Goal: Task Accomplishment & Management: Complete application form

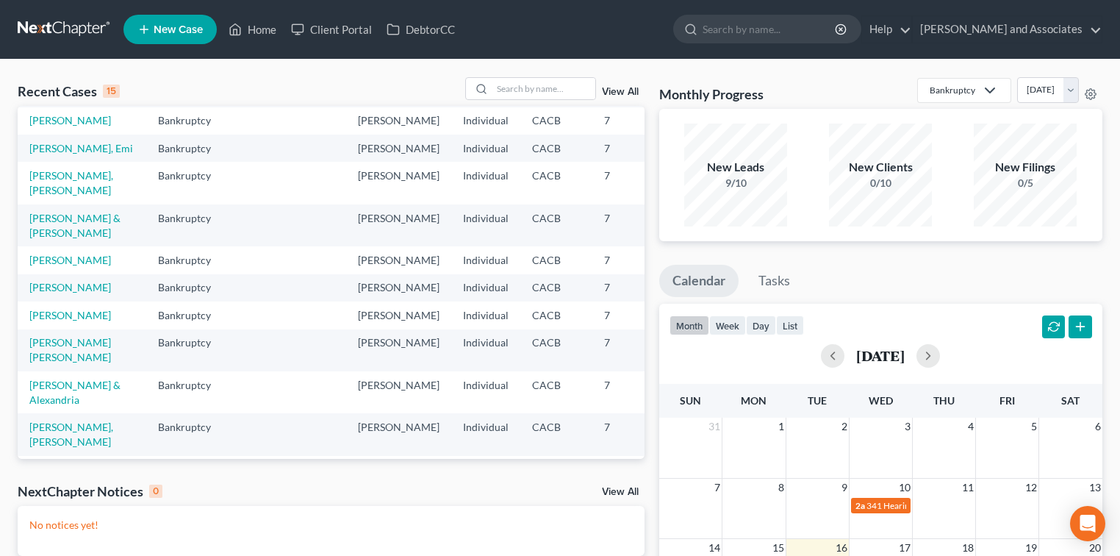
scroll to position [196, 0]
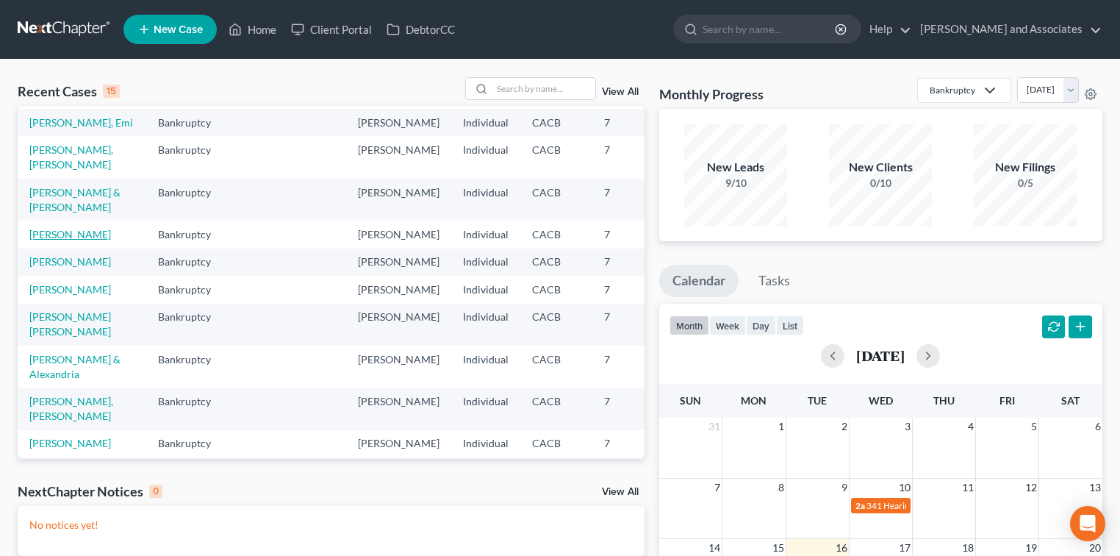
click at [53, 240] on link "[PERSON_NAME]" at bounding box center [70, 234] width 82 height 12
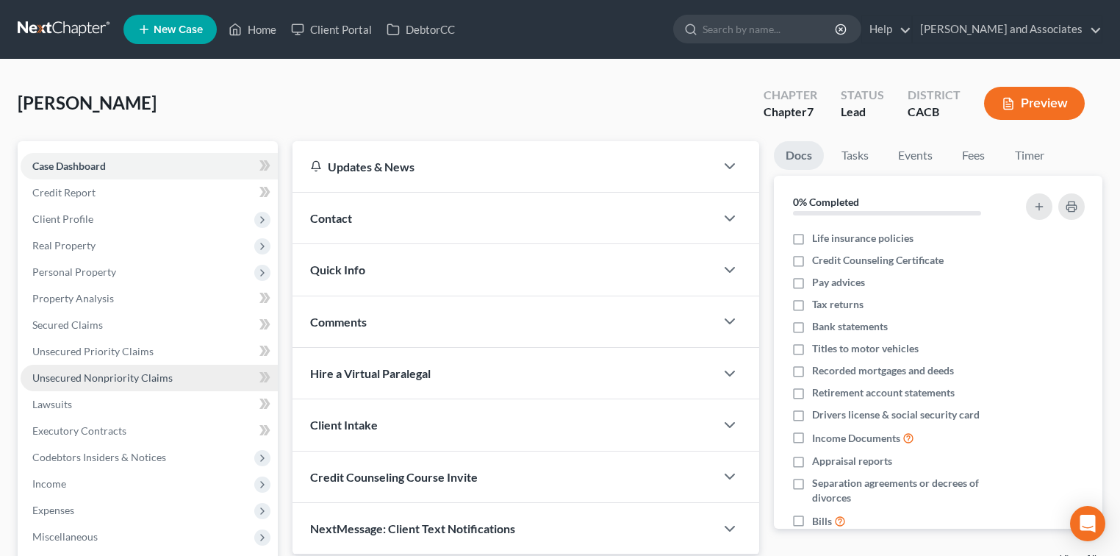
click at [112, 373] on span "Unsecured Nonpriority Claims" at bounding box center [102, 377] width 140 height 12
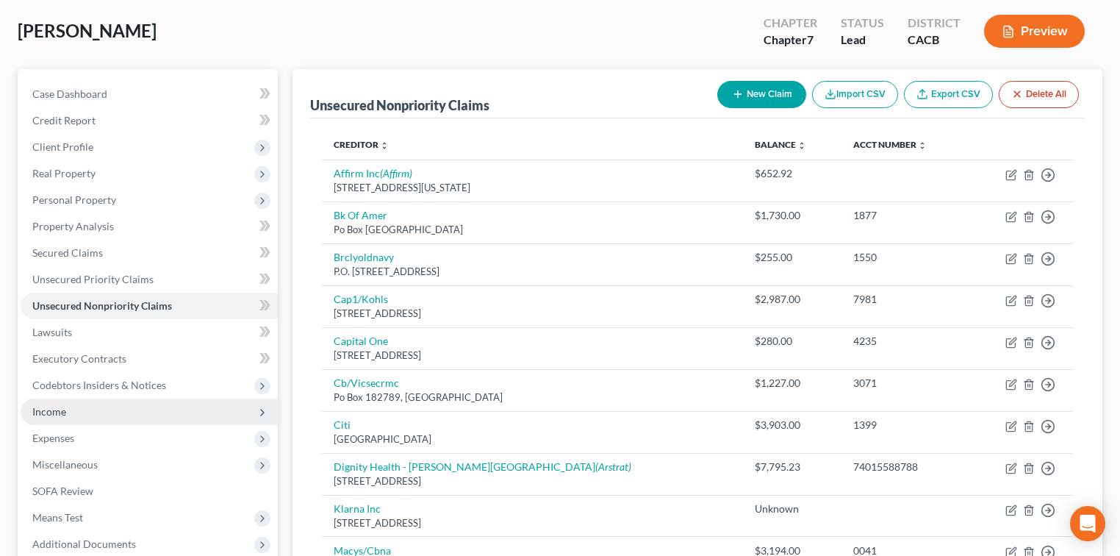
scroll to position [98, 0]
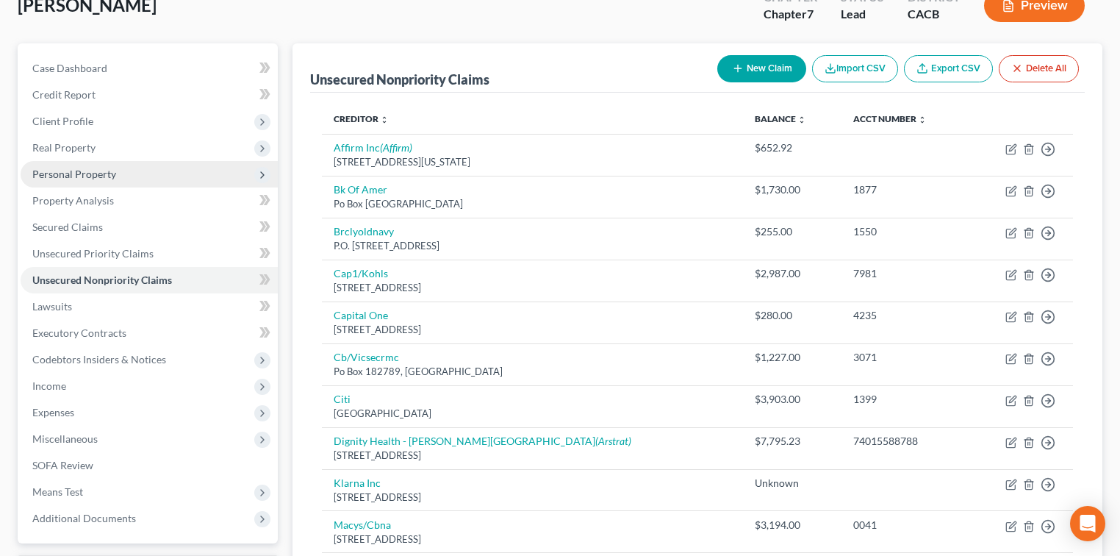
click at [117, 178] on span "Personal Property" at bounding box center [149, 174] width 257 height 26
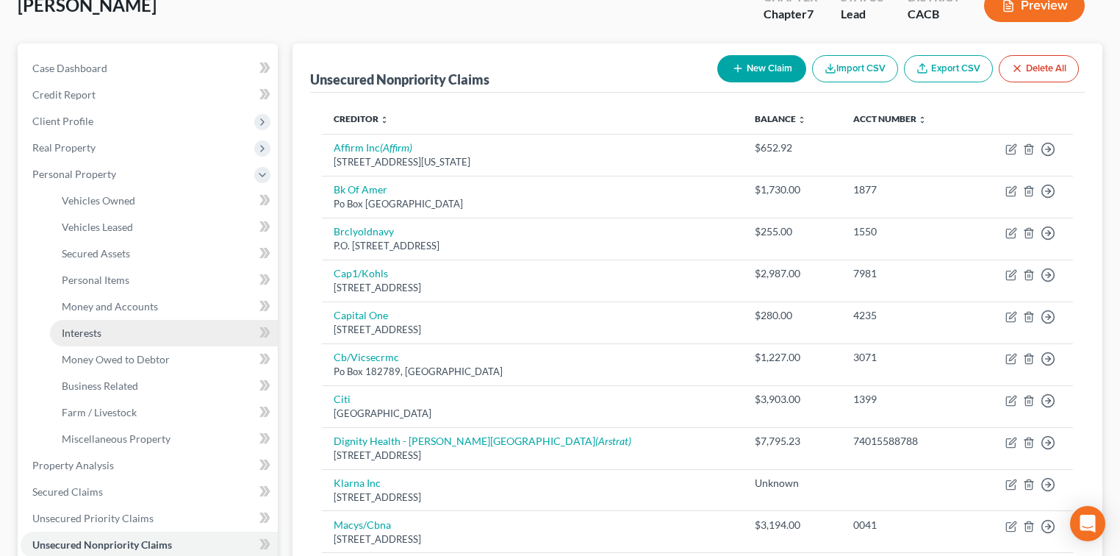
click at [108, 337] on link "Interests" at bounding box center [164, 333] width 228 height 26
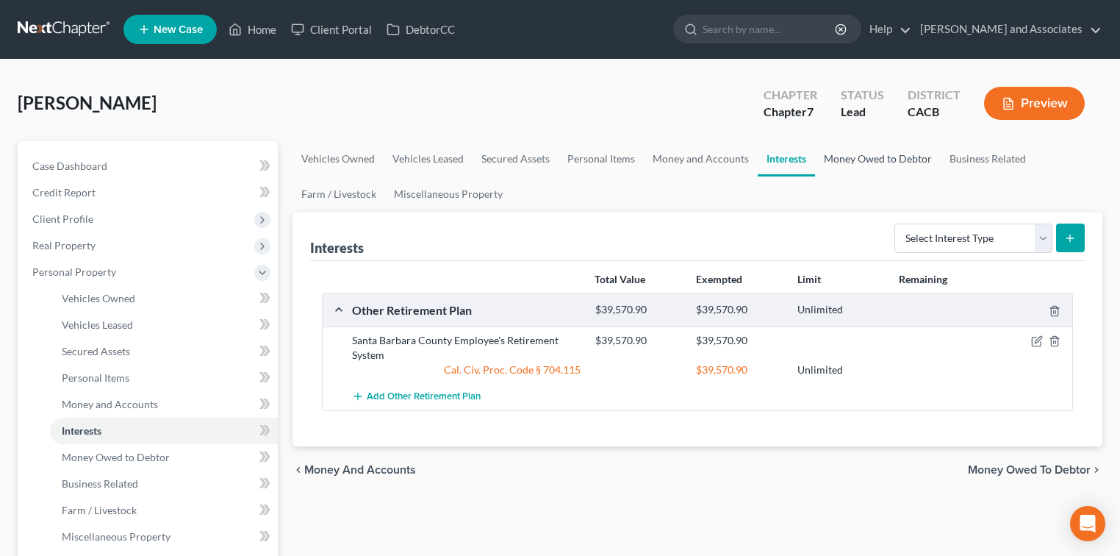
click at [903, 160] on link "Money Owed to Debtor" at bounding box center [878, 158] width 126 height 35
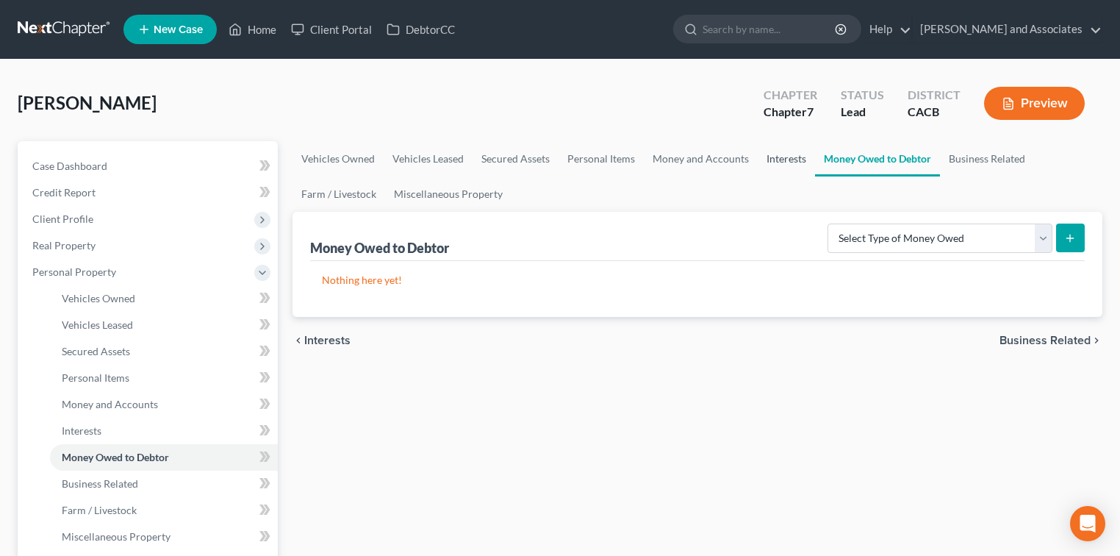
click at [790, 162] on link "Interests" at bounding box center [786, 158] width 57 height 35
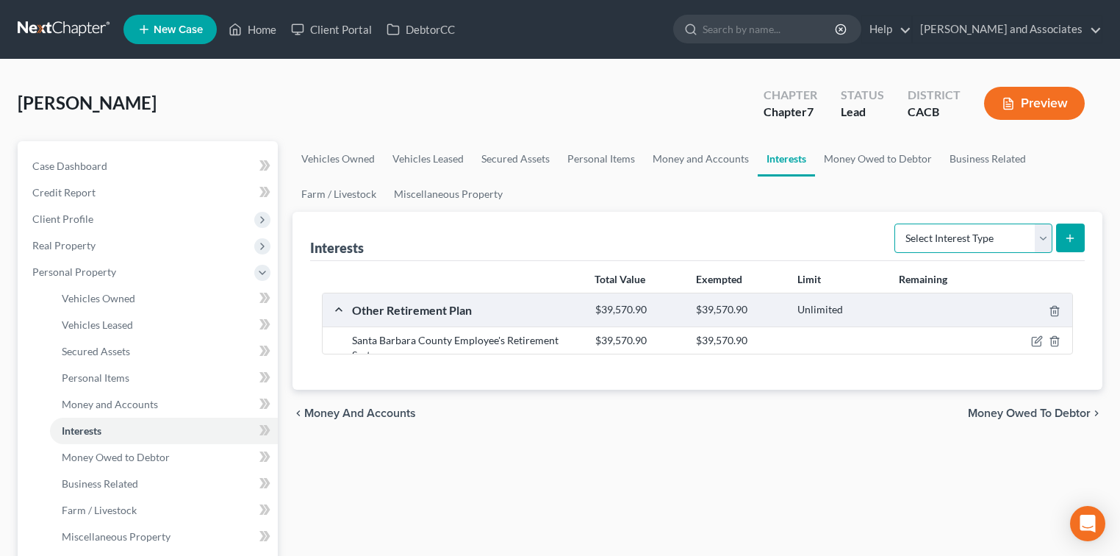
click at [932, 238] on select "Select Interest Type 401K Annuity Bond Education IRA Government Bond Government…" at bounding box center [974, 237] width 158 height 29
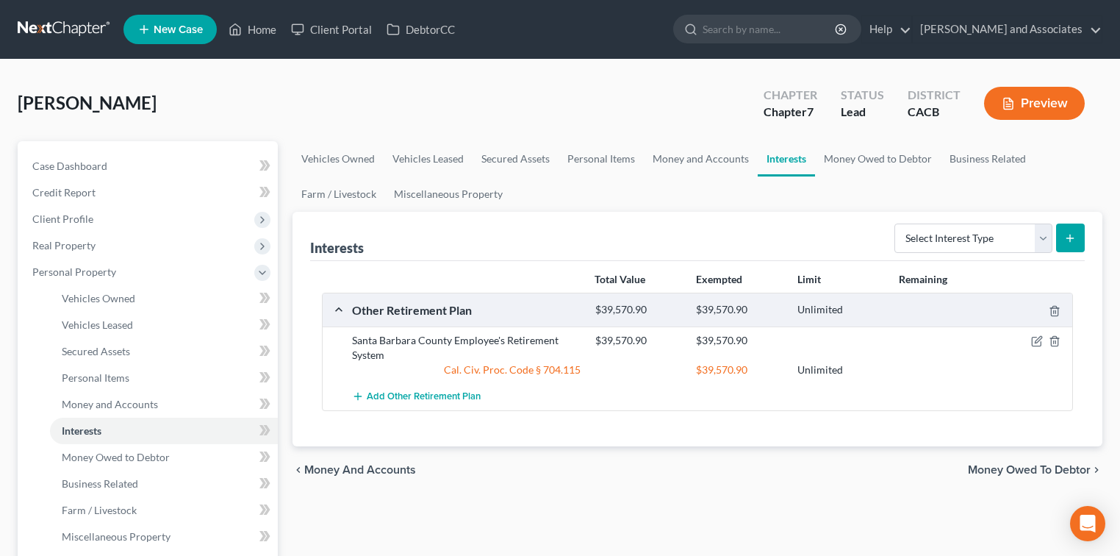
click at [887, 132] on div "[PERSON_NAME] Upgraded Chapter Chapter 7 Status Lead District CACB Preview" at bounding box center [560, 109] width 1085 height 64
click at [891, 162] on link "Money Owed to Debtor" at bounding box center [878, 158] width 126 height 35
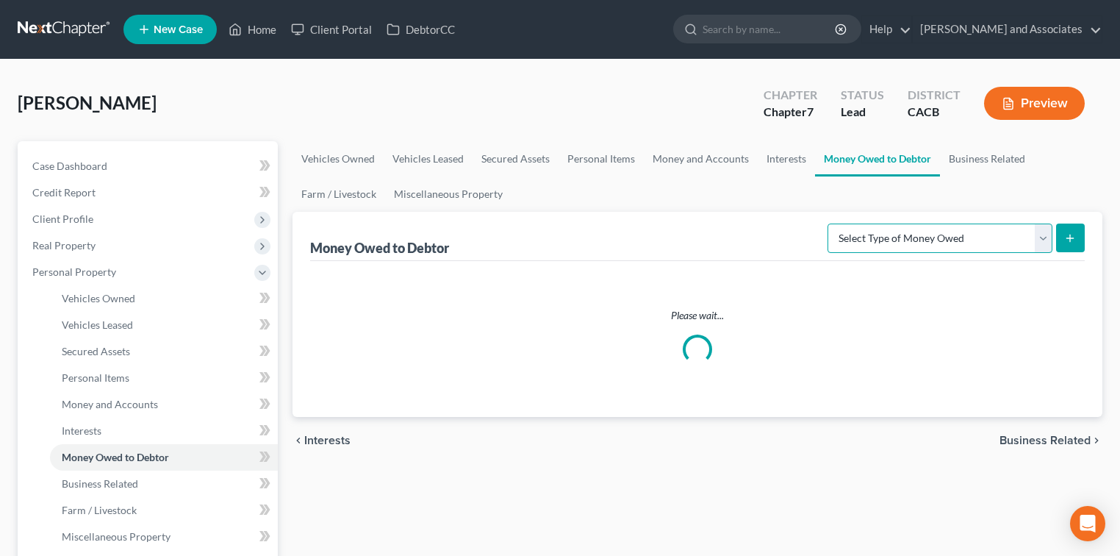
click at [931, 233] on select "Select Type of Money Owed Accounts Receivable Alimony Child Support Claims Agai…" at bounding box center [940, 237] width 225 height 29
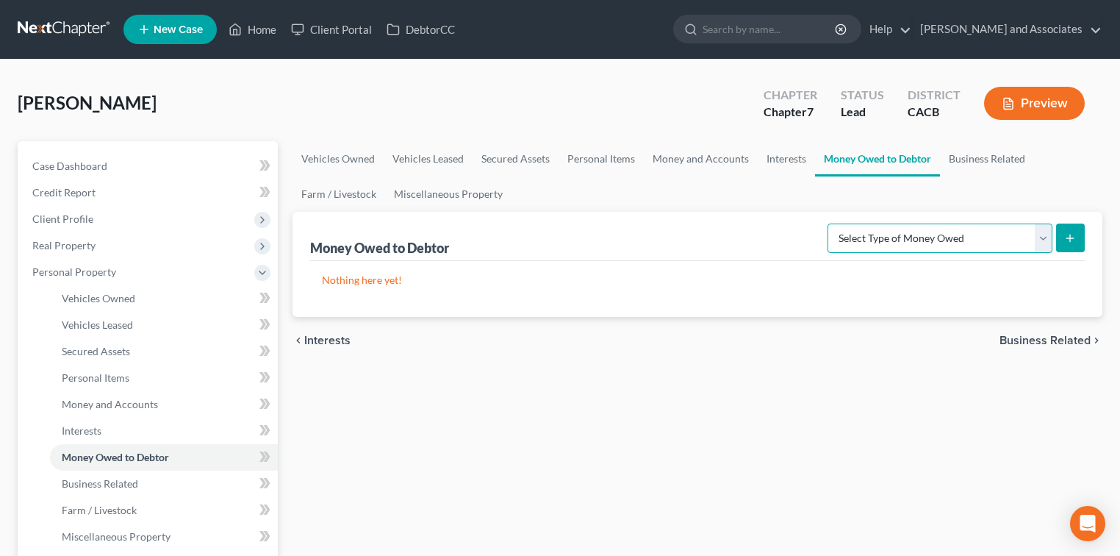
select select "expected_tax_refund"
click at [831, 223] on select "Select Type of Money Owed Accounts Receivable Alimony Child Support Claims Agai…" at bounding box center [940, 237] width 225 height 29
click at [1061, 235] on button "submit" at bounding box center [1070, 237] width 29 height 29
select select "0"
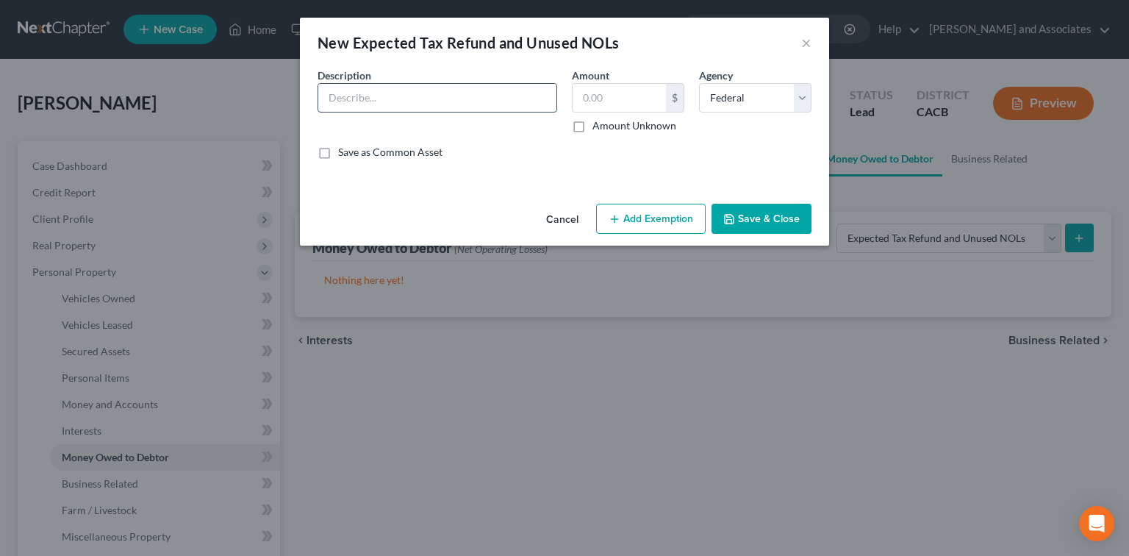
paste input "The debtor's tax preparer advised that, without adjustments to current tax with…"
type input "The debtor's tax preparer advised that, without adjustments to current tax with…"
click at [621, 96] on input "text" at bounding box center [619, 98] width 93 height 28
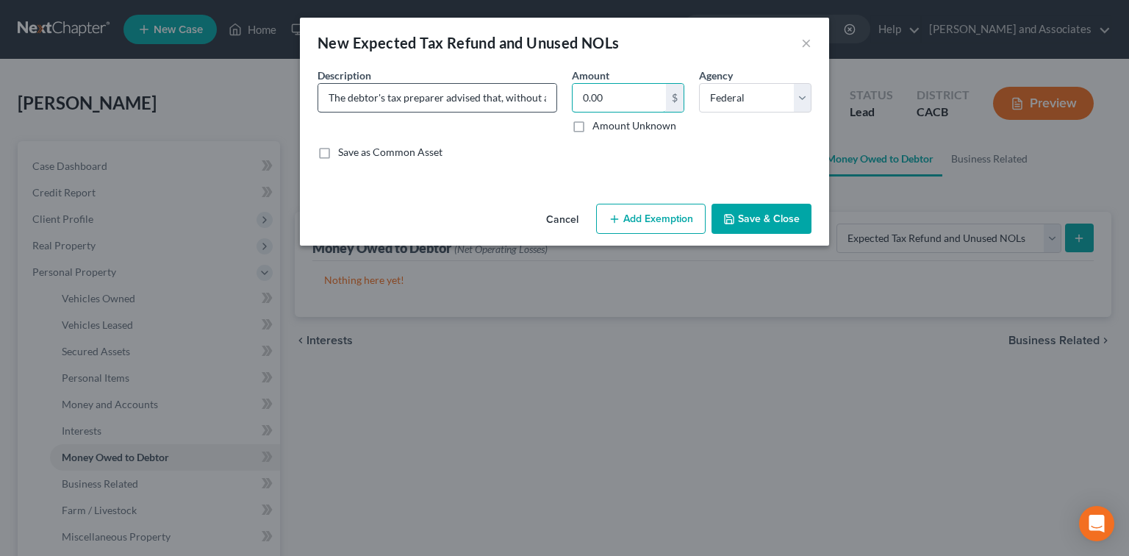
type input "0.00"
click at [529, 99] on input "The debtor's tax preparer advised that, without adjustments to current tax with…" at bounding box center [437, 98] width 238 height 28
click at [550, 98] on input "The debtor's tax preparer advised that, without adjustments to current tax with…" at bounding box center [437, 98] width 238 height 28
click at [547, 100] on input "The debtor's tax preparer advised that, without adjustments to current tax with…" at bounding box center [437, 98] width 238 height 28
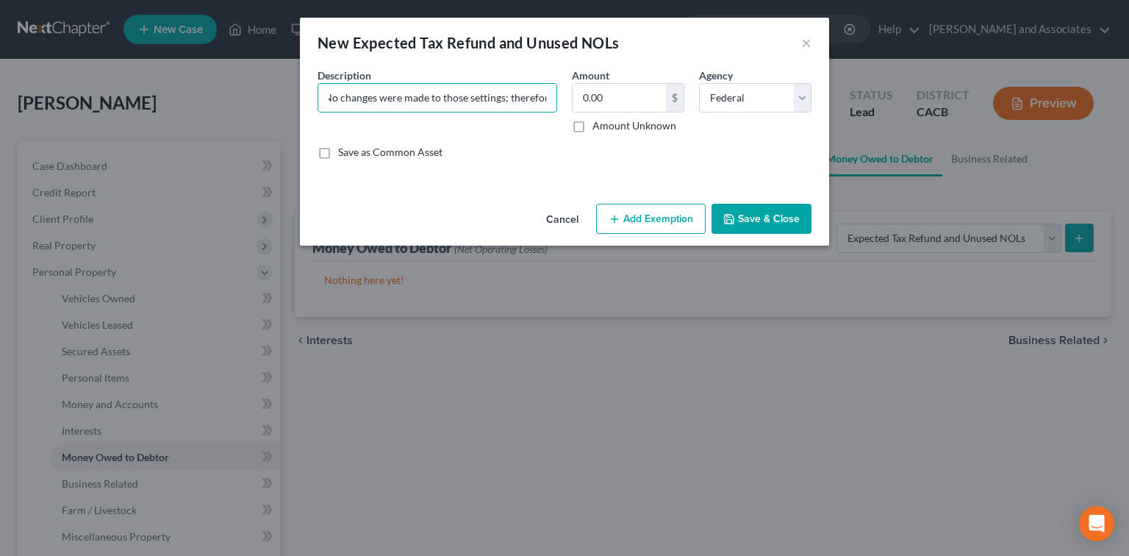
drag, startPoint x: 738, startPoint y: 225, endPoint x: 723, endPoint y: 221, distance: 16.1
click at [723, 221] on button "Save & Close" at bounding box center [762, 219] width 100 height 31
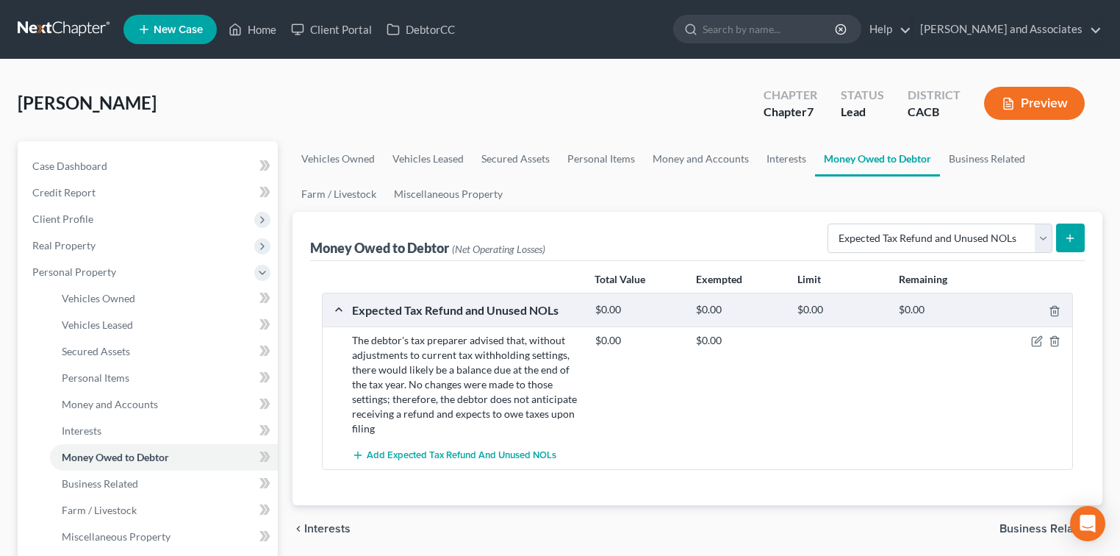
click at [1074, 99] on button "Preview" at bounding box center [1034, 103] width 101 height 33
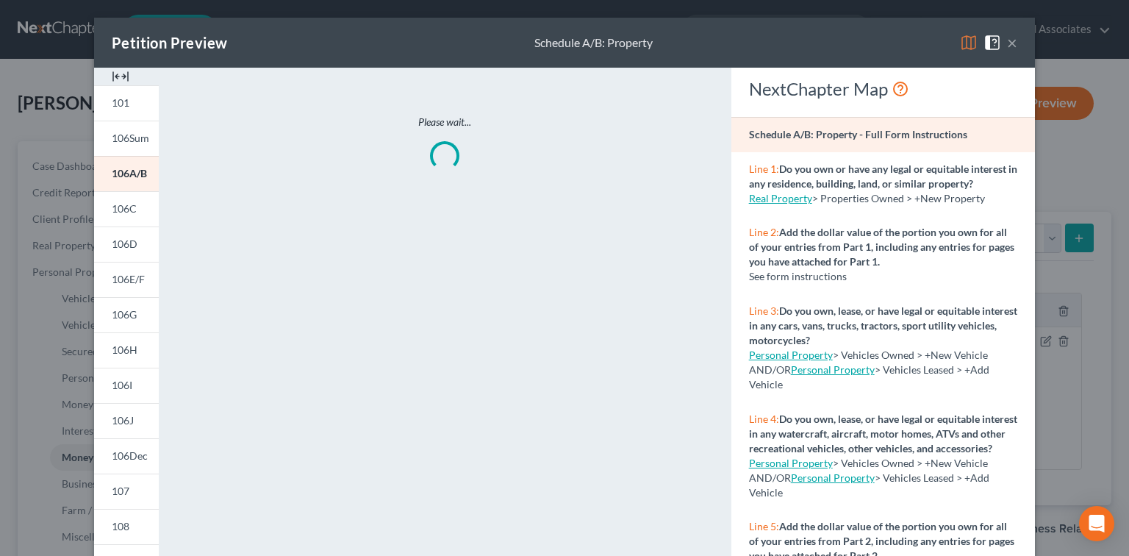
click at [955, 41] on div "Petition Preview Schedule A/B: Property ×" at bounding box center [564, 43] width 941 height 50
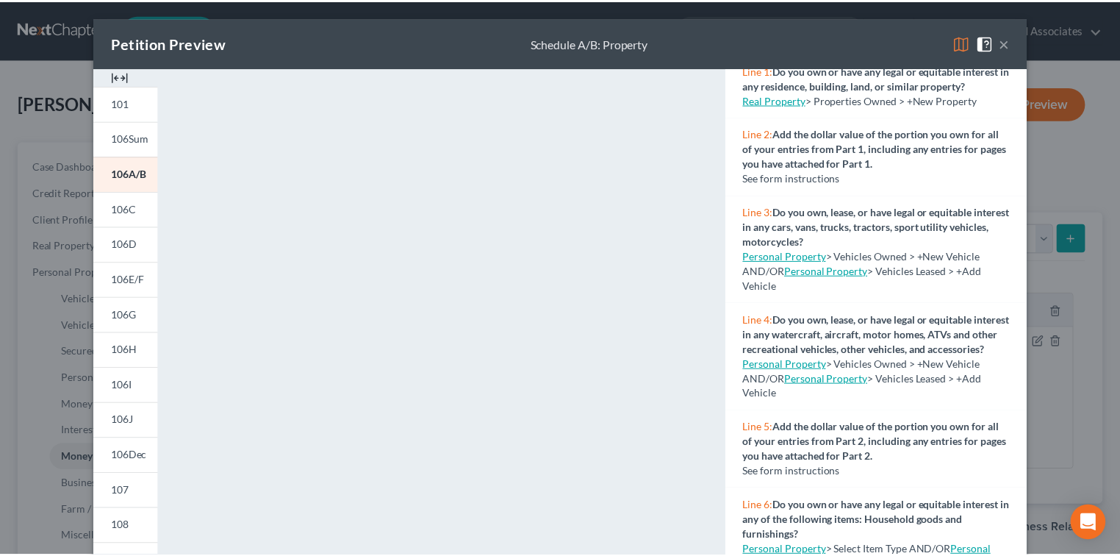
scroll to position [196, 0]
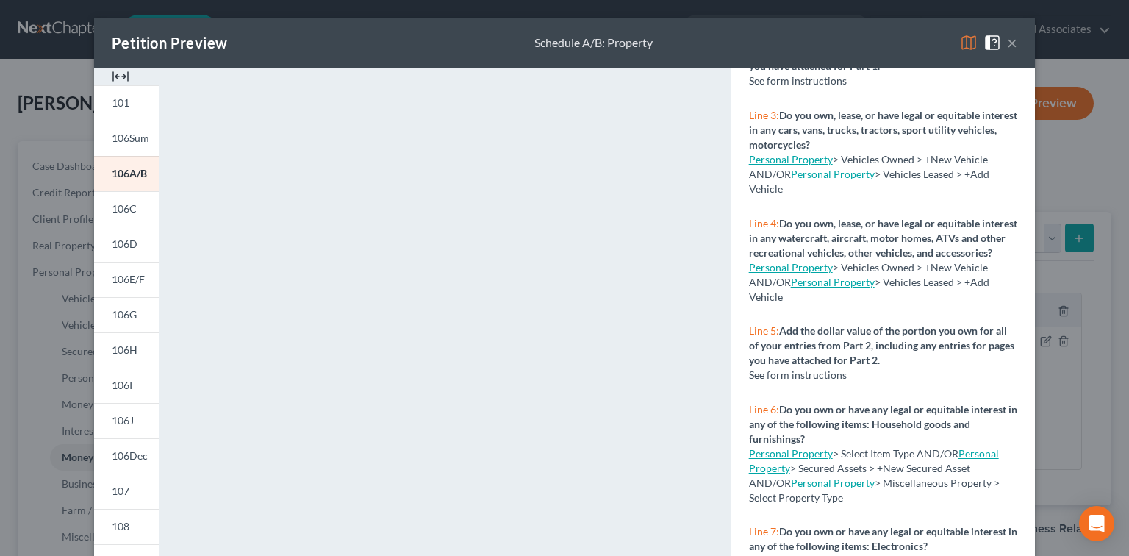
click at [967, 39] on img at bounding box center [969, 43] width 18 height 18
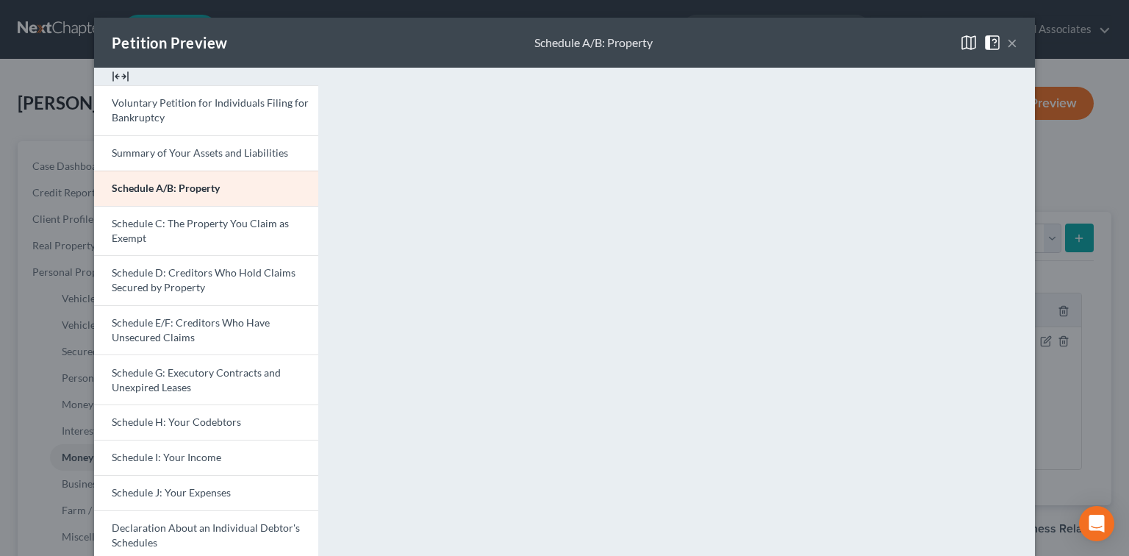
click at [1009, 37] on button "×" at bounding box center [1012, 43] width 10 height 18
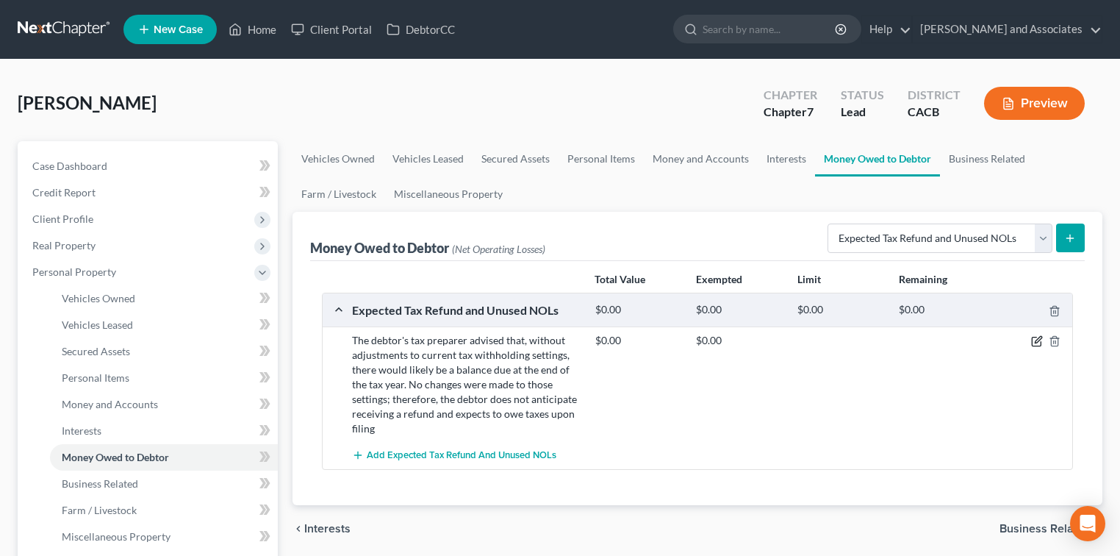
click at [1038, 339] on icon "button" at bounding box center [1037, 341] width 12 height 12
select select "0"
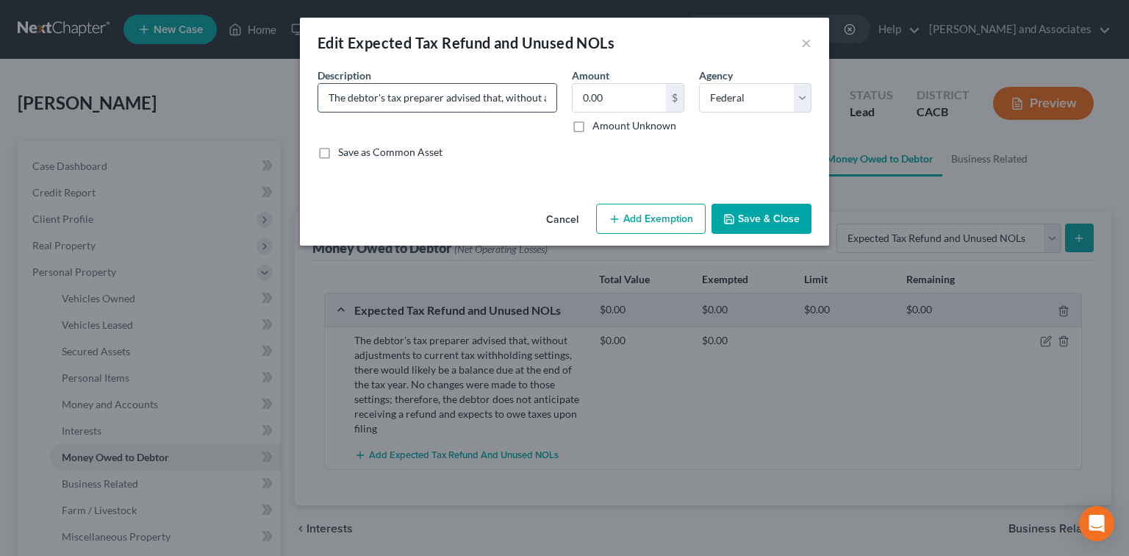
click at [333, 98] on input "The debtor's tax preparer advised that, without adjustments to current tax with…" at bounding box center [437, 98] width 238 height 28
click at [330, 98] on input "The debtor's tax preparer advised that, without adjustments to current tax with…" at bounding box center [437, 98] width 238 height 28
type input "Pro Rata Taxes 2025: The debtor's tax preparer advised that, without adjustment…"
click at [776, 224] on button "Save & Close" at bounding box center [762, 219] width 100 height 31
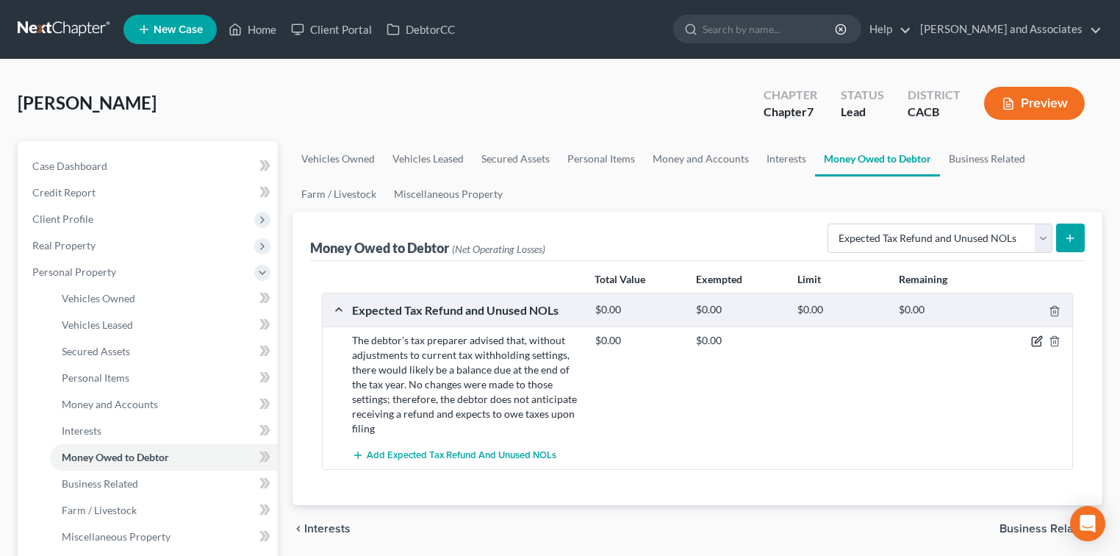
click at [1038, 337] on icon "button" at bounding box center [1038, 340] width 7 height 7
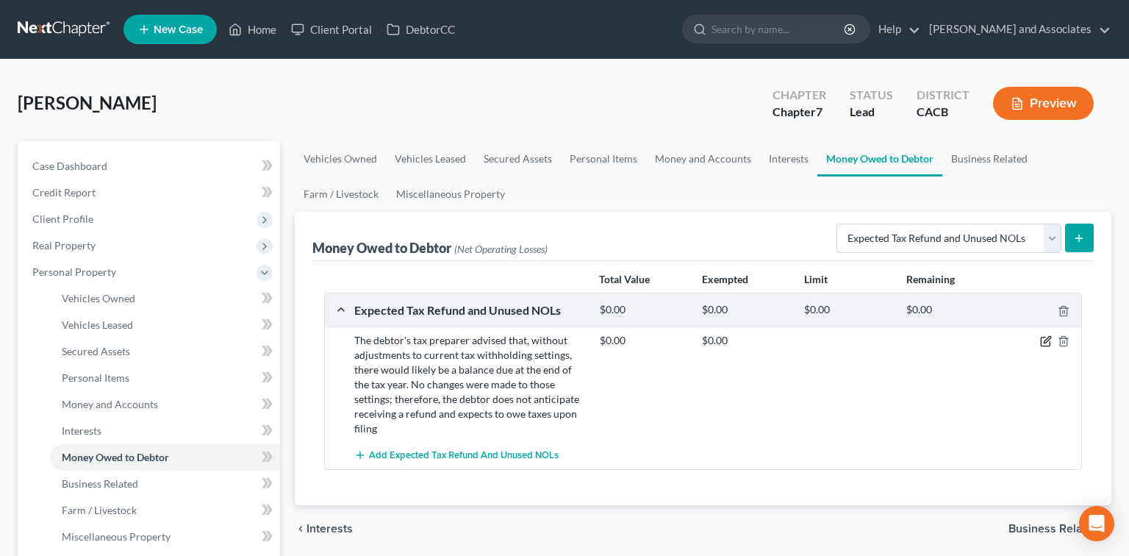
select select "0"
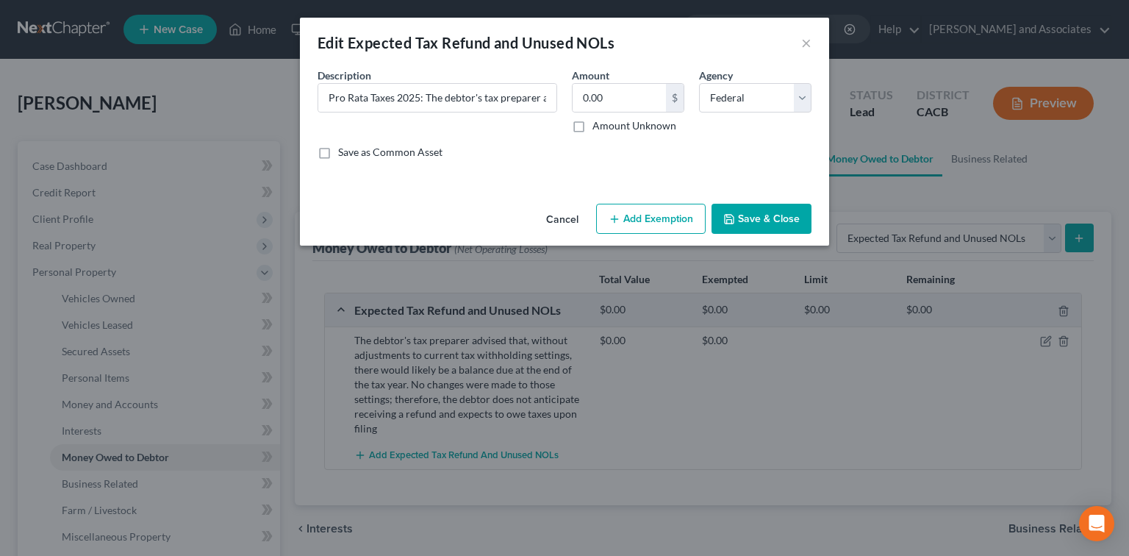
click at [757, 220] on button "Save & Close" at bounding box center [762, 219] width 100 height 31
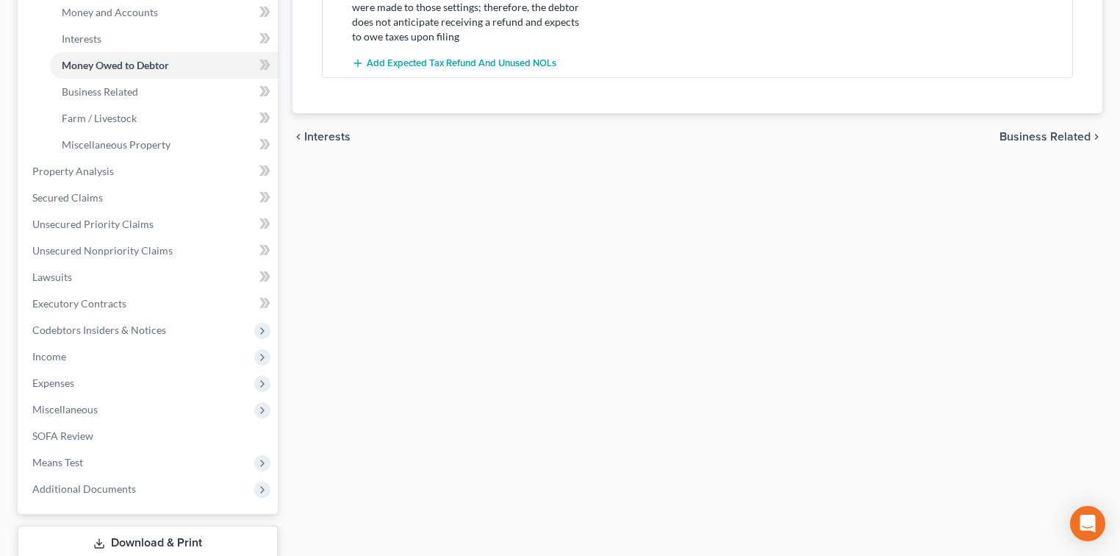
scroll to position [98, 0]
